Goal: Use online tool/utility: Utilize a website feature to perform a specific function

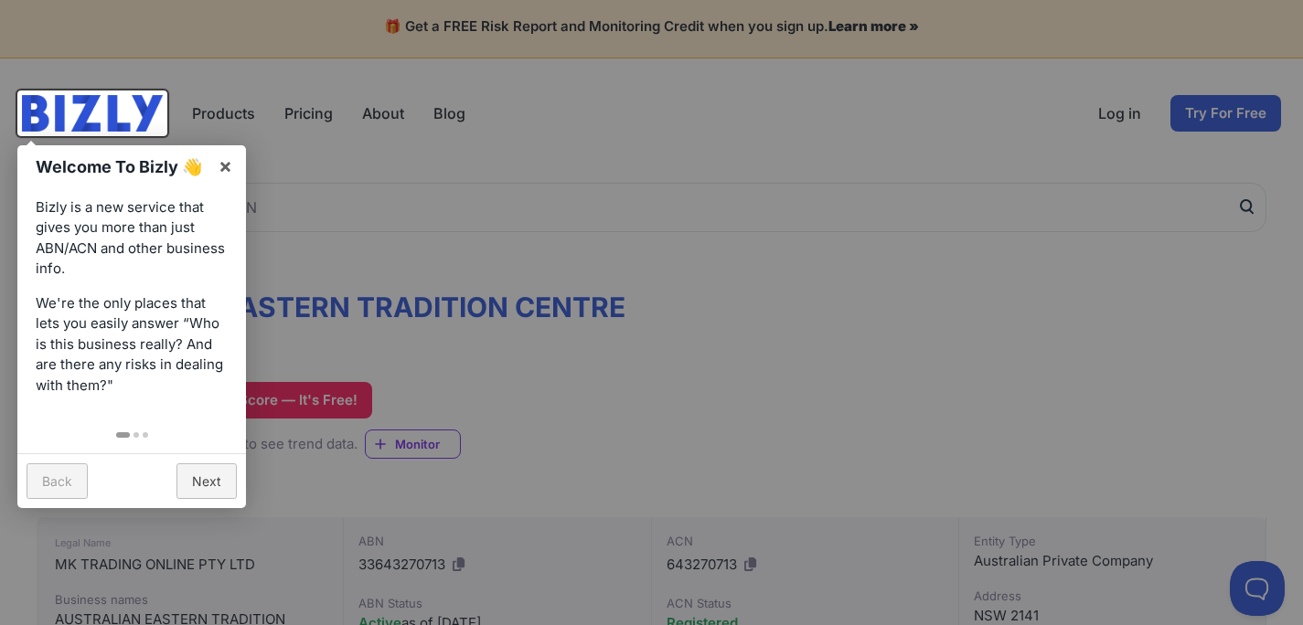
click at [200, 489] on link "Next" at bounding box center [206, 482] width 60 height 36
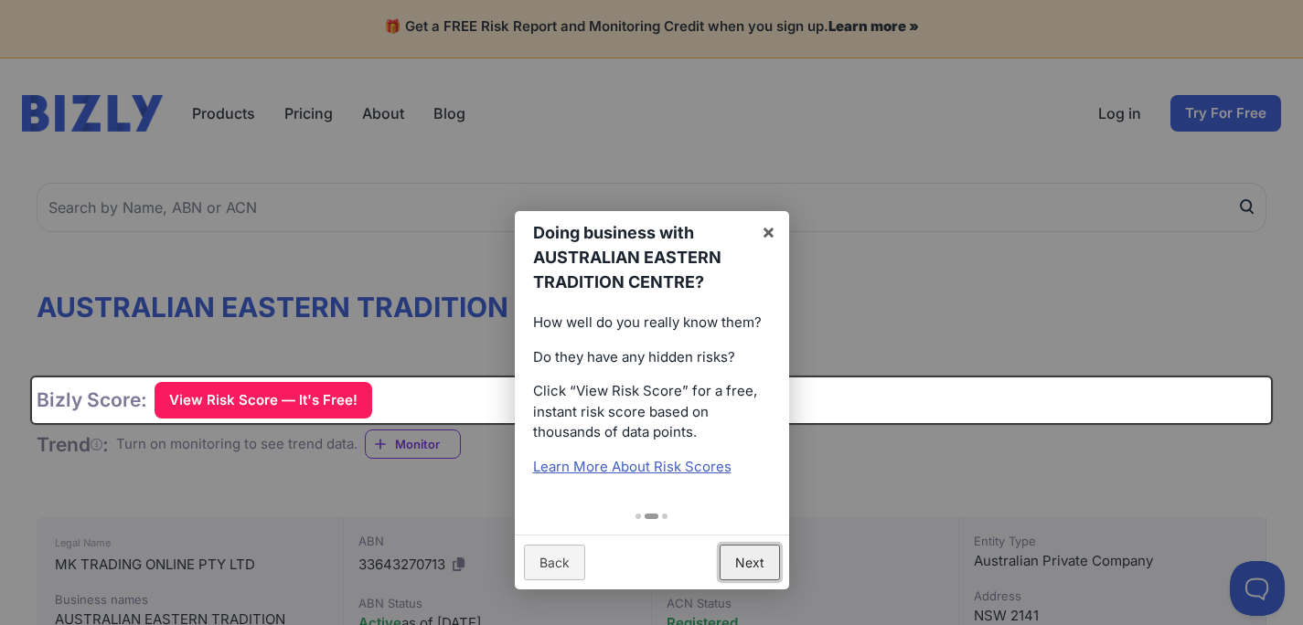
click at [746, 567] on link "Next" at bounding box center [750, 563] width 60 height 36
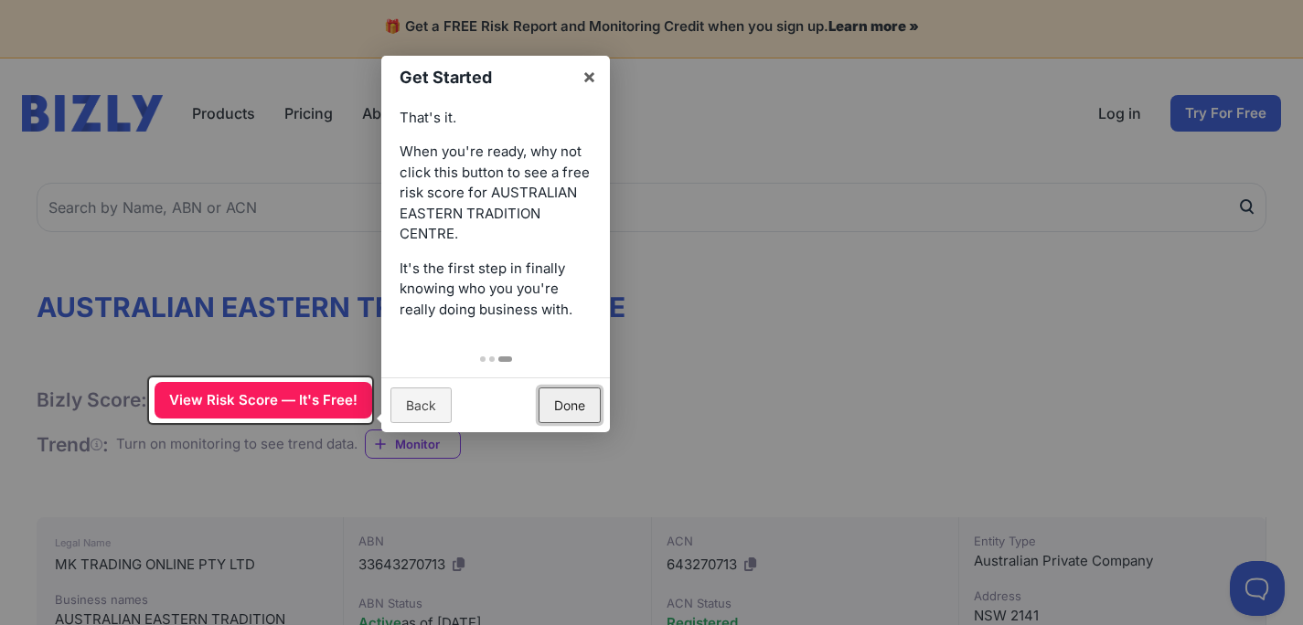
click at [581, 401] on link "Done" at bounding box center [570, 406] width 62 height 36
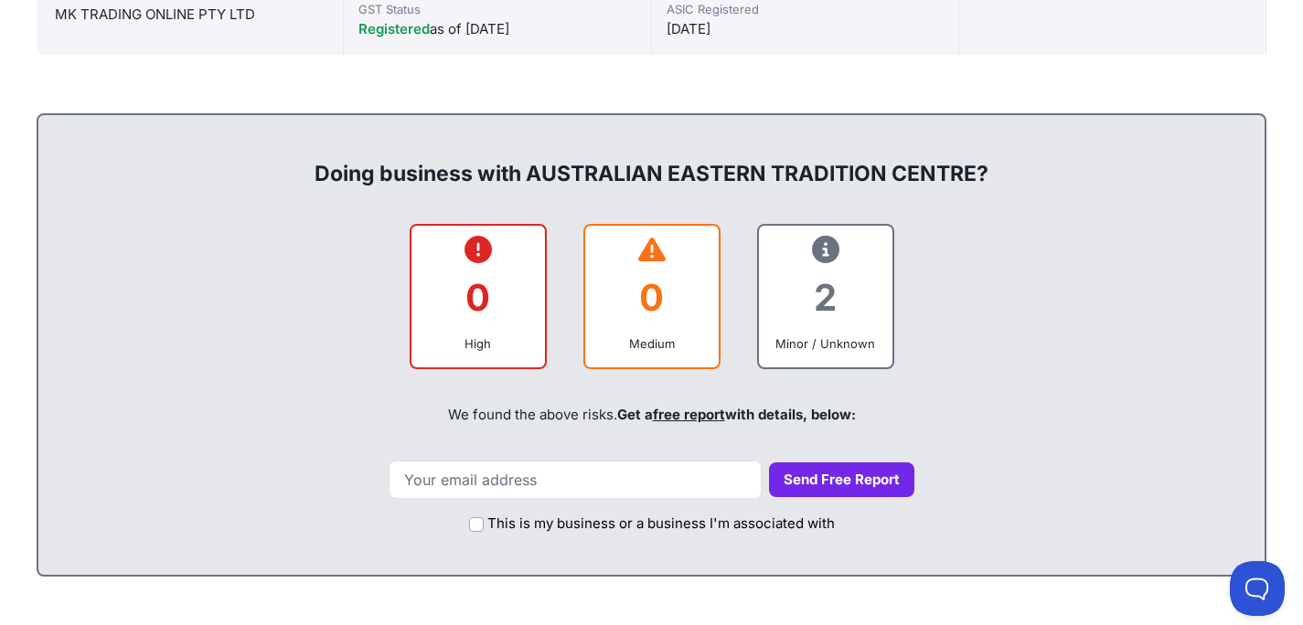
scroll to position [818, 0]
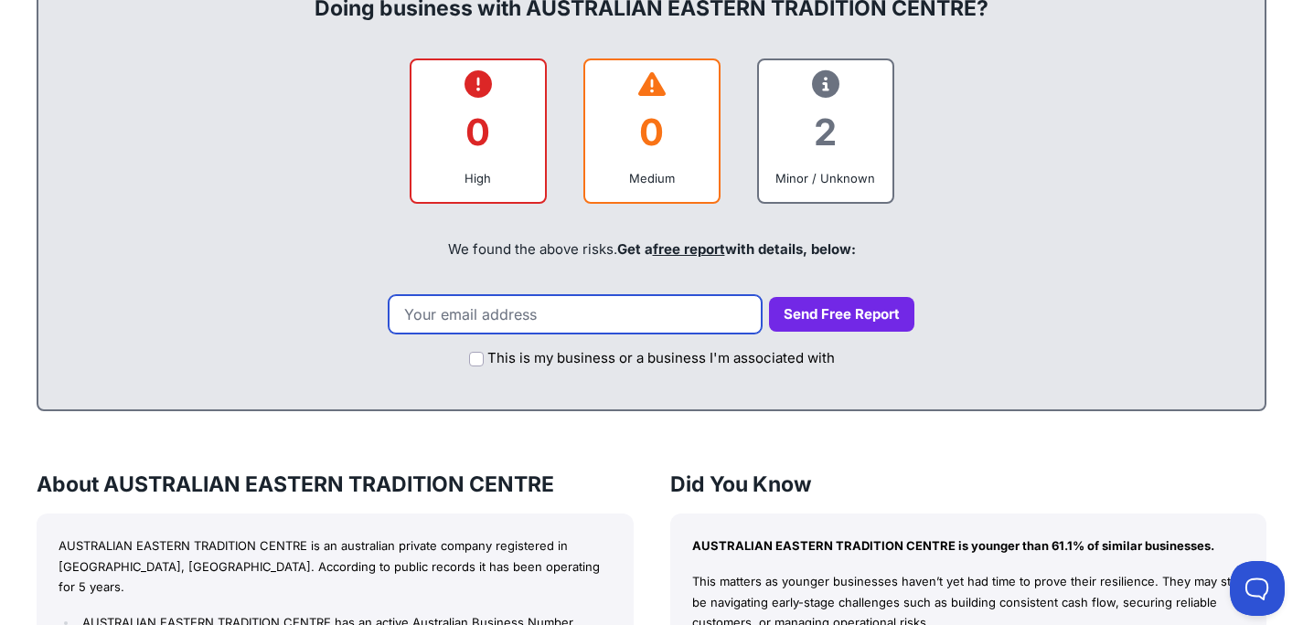
click at [501, 329] on input "email" at bounding box center [575, 314] width 373 height 38
type input "[EMAIL_ADDRESS][DOMAIN_NAME]"
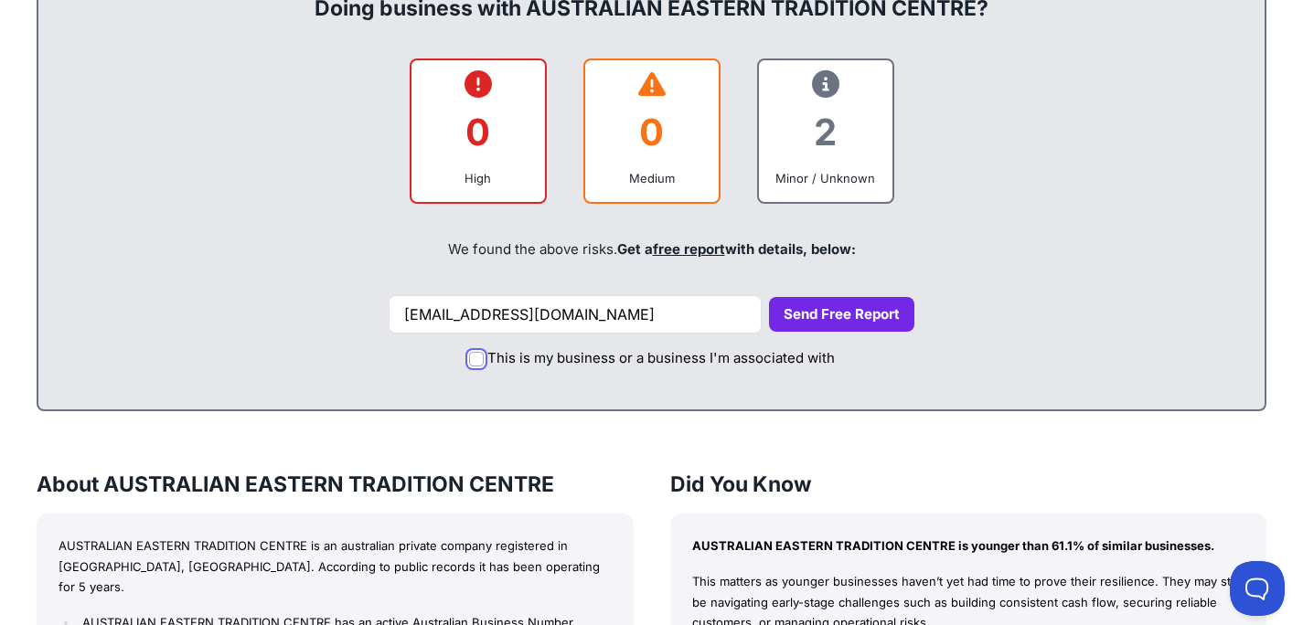
click at [483, 358] on input "This is my business or a business I'm associated with" at bounding box center [476, 359] width 15 height 15
checkbox input "true"
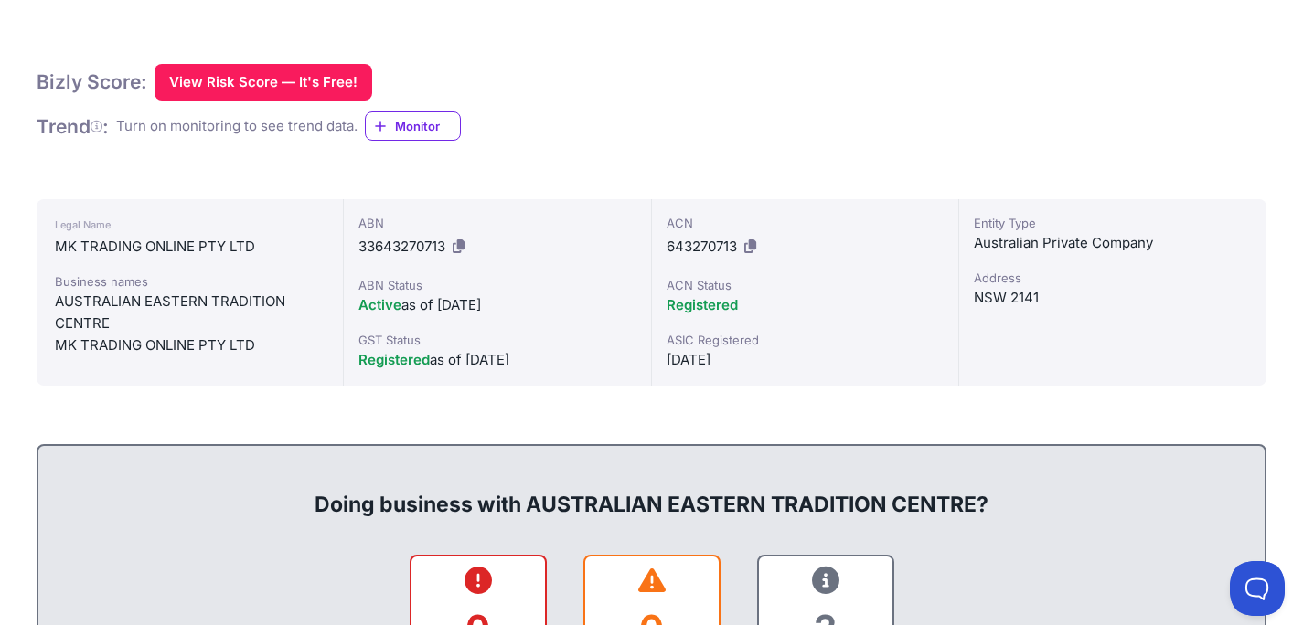
scroll to position [300, 0]
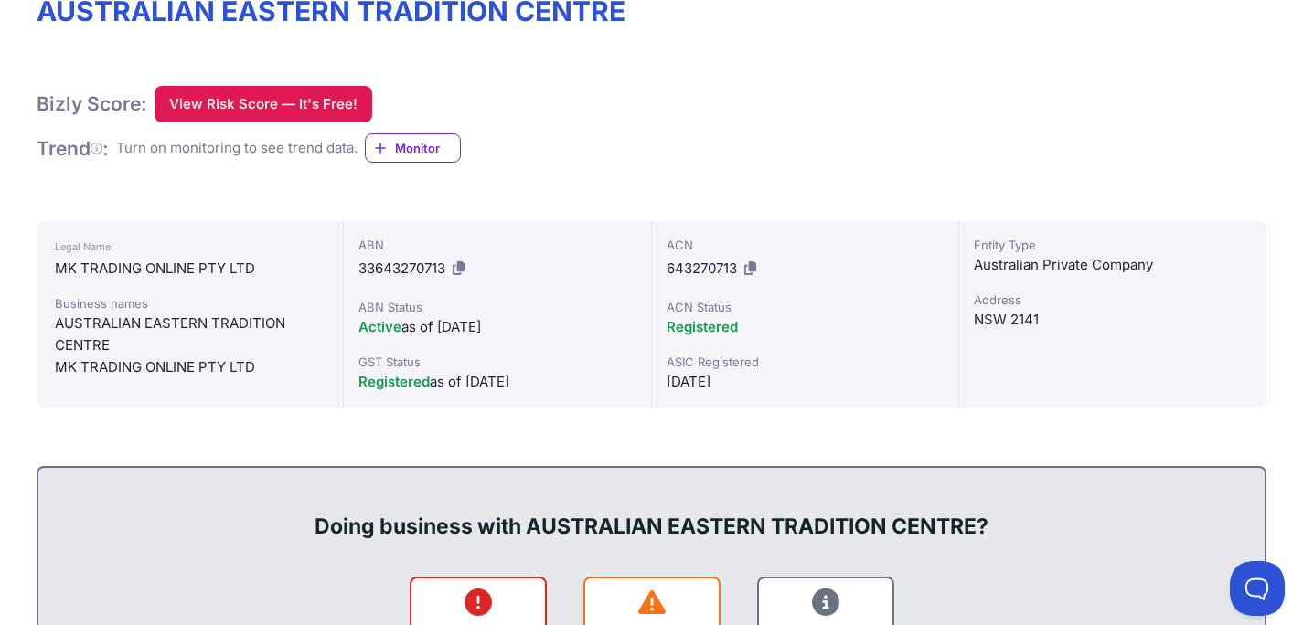
click at [248, 115] on button "View Risk Score — It's Free!" at bounding box center [264, 104] width 218 height 37
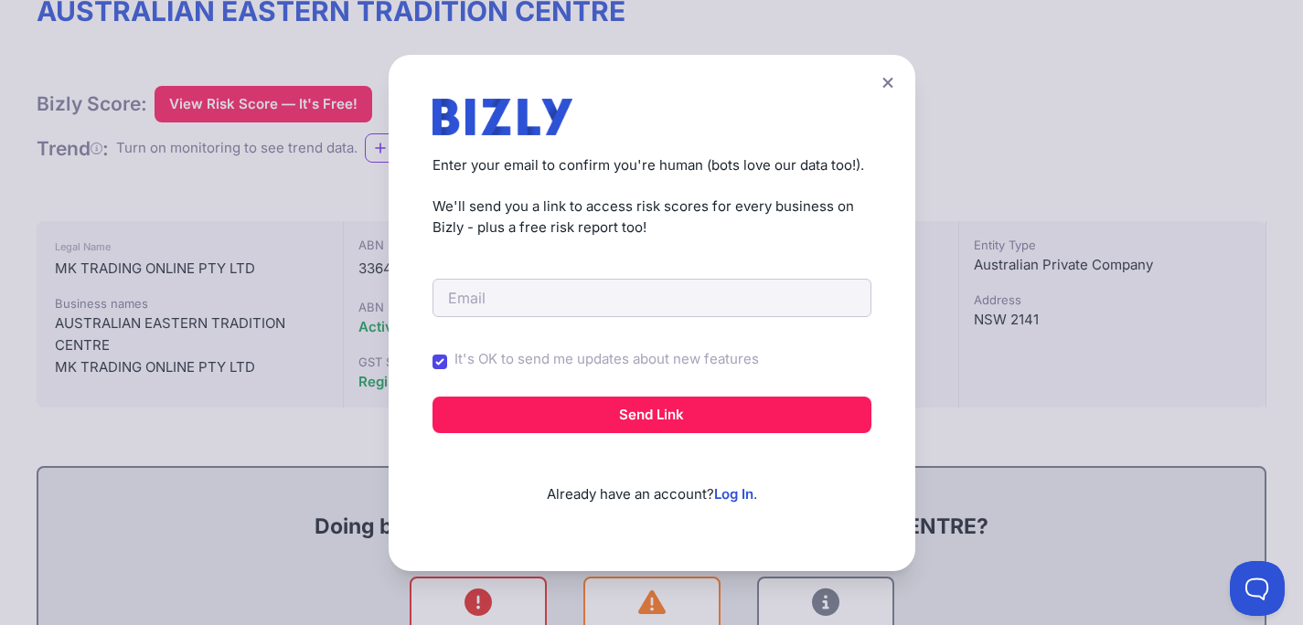
click at [887, 80] on button at bounding box center [888, 82] width 26 height 27
